Goal: Task Accomplishment & Management: Manage account settings

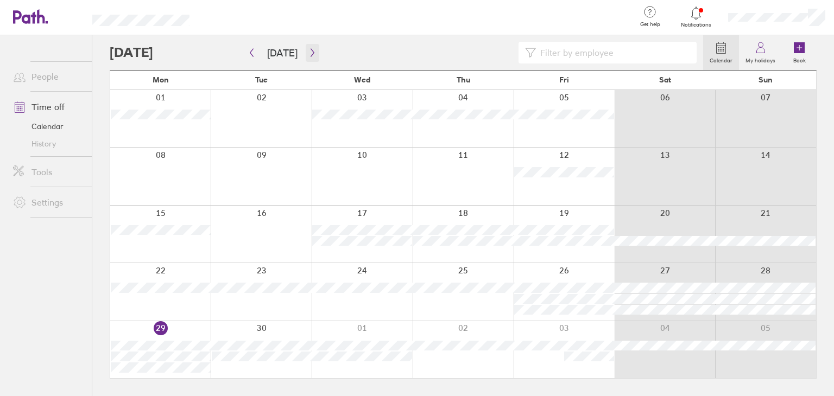
click at [308, 51] on icon "button" at bounding box center [312, 52] width 8 height 9
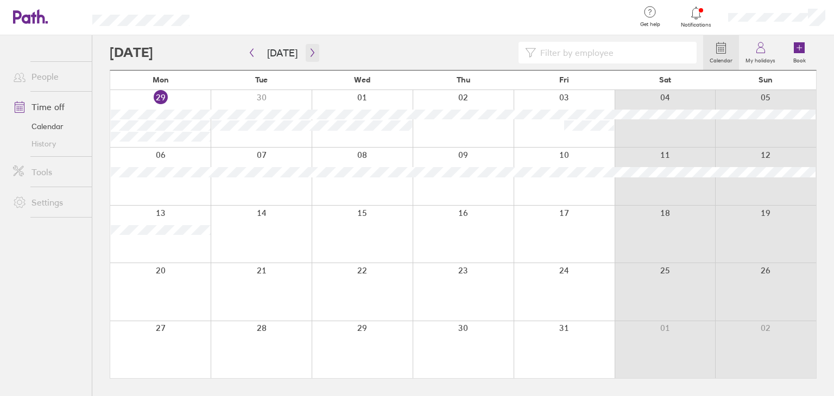
click at [308, 51] on icon "button" at bounding box center [312, 52] width 8 height 9
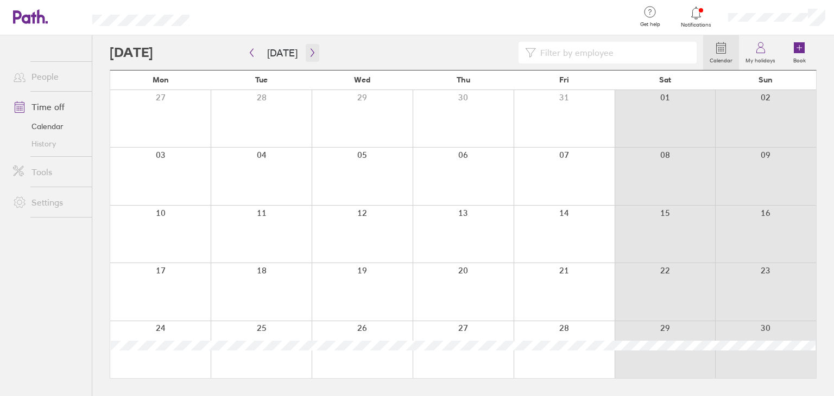
click at [311, 52] on icon "button" at bounding box center [312, 53] width 3 height 8
click at [698, 16] on icon at bounding box center [696, 13] width 13 height 13
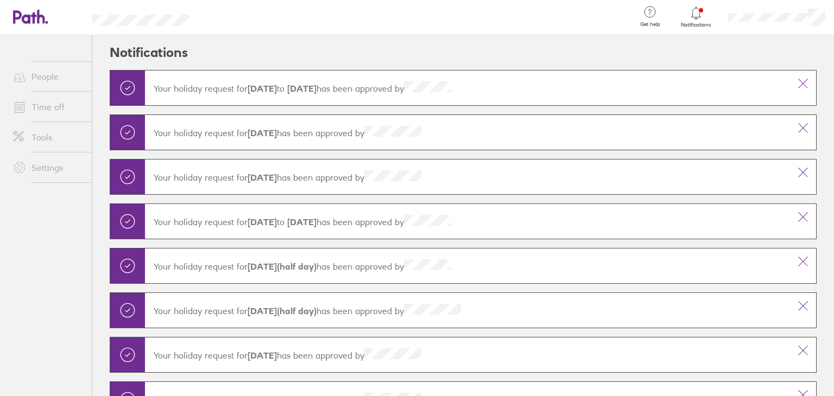
click at [59, 101] on link "Time off" at bounding box center [47, 107] width 87 height 22
